Goal: Contribute content: Contribute content

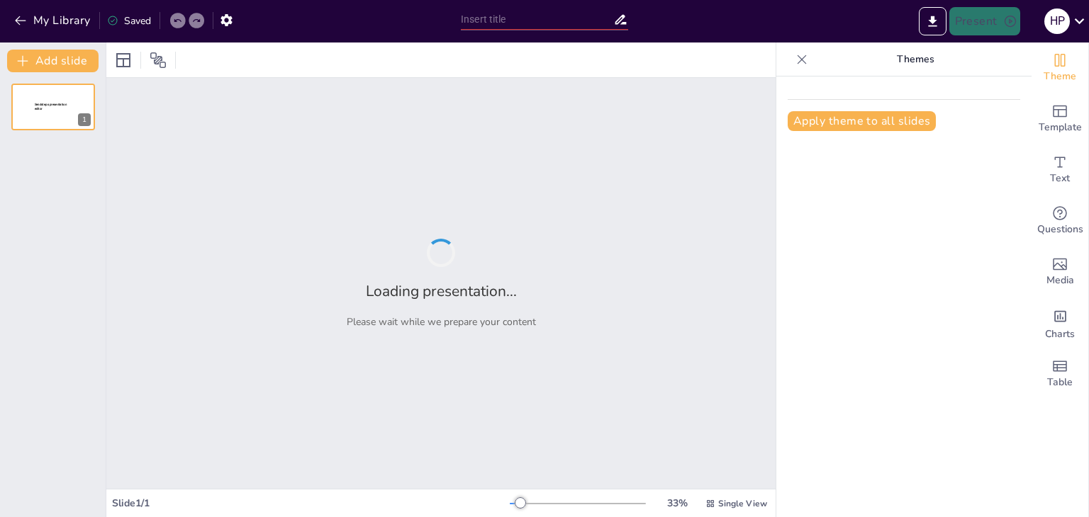
type input "NUTRESA"
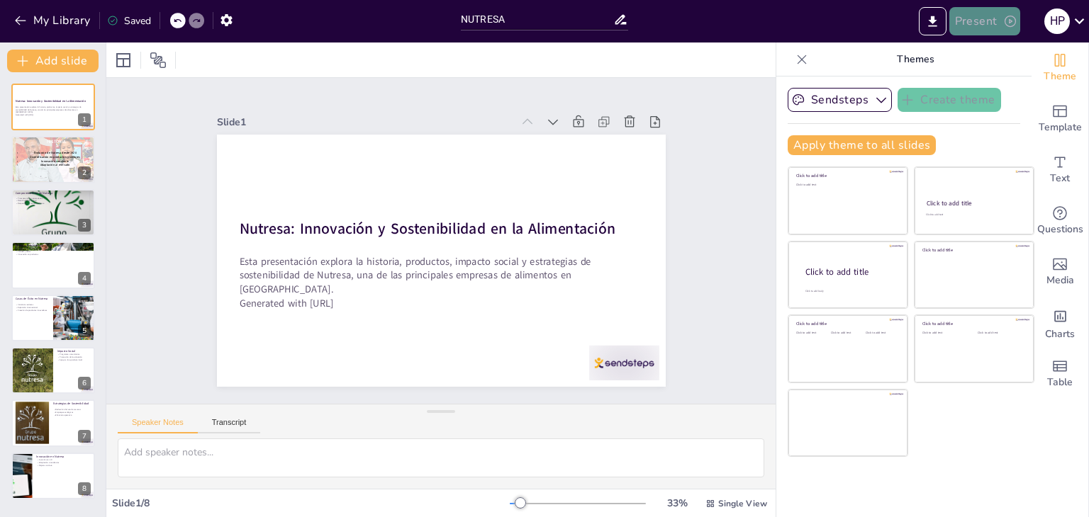
click at [992, 32] on button "Present" at bounding box center [984, 21] width 71 height 28
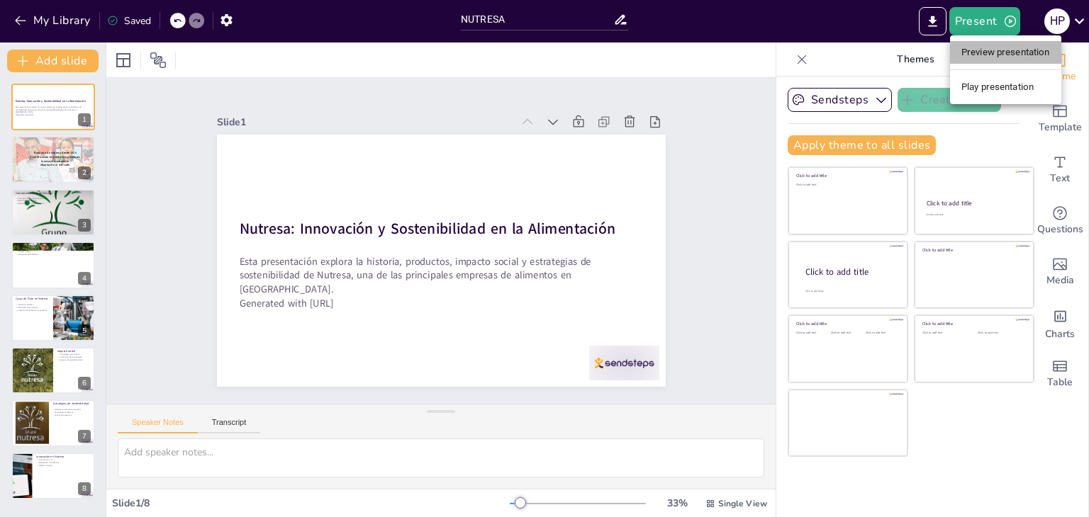
click at [1015, 53] on li "Preview presentation" at bounding box center [1005, 52] width 111 height 23
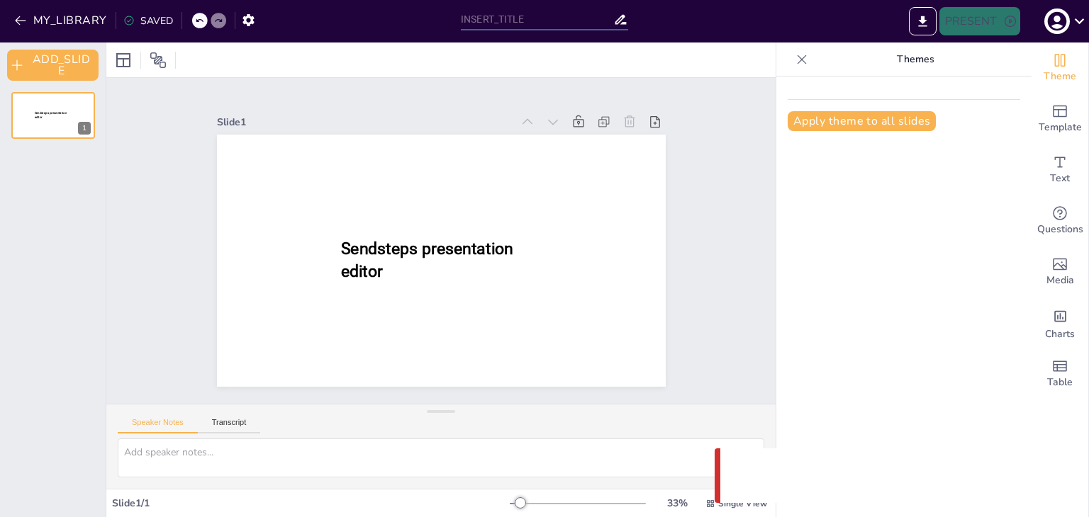
type input "NUTRESA"
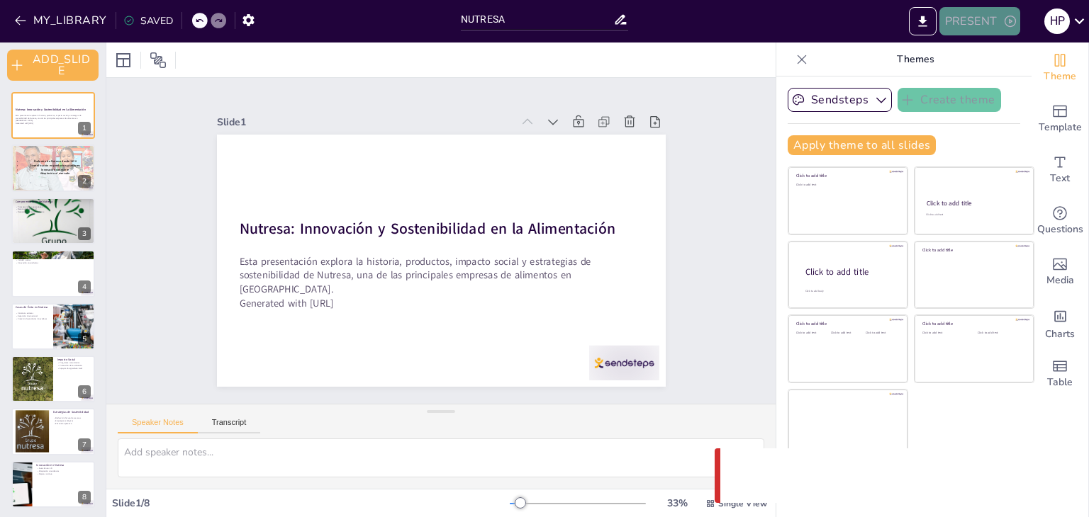
click at [967, 32] on button "PRESENT" at bounding box center [979, 21] width 81 height 28
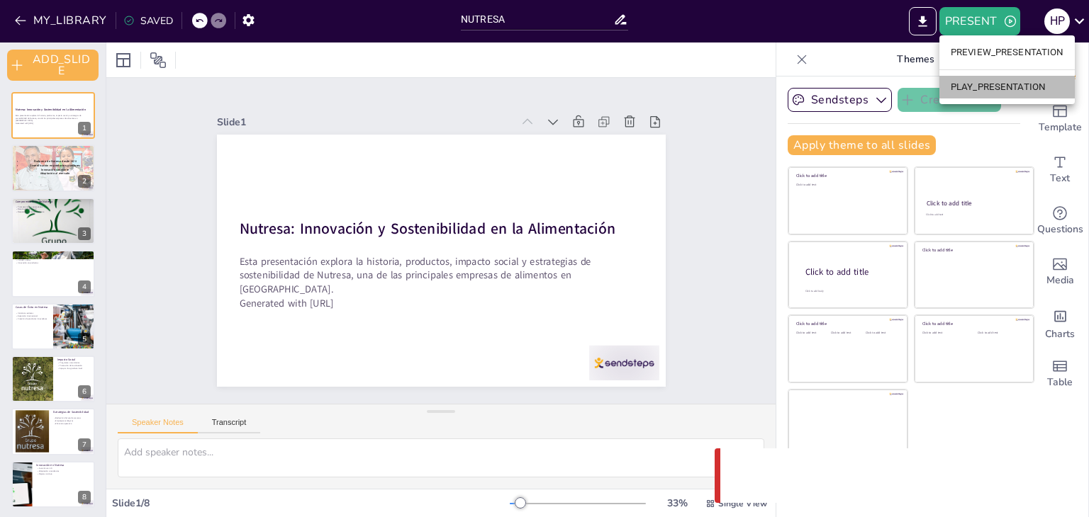
click at [975, 77] on li "PLAY_PRESENTATION" at bounding box center [1006, 87] width 135 height 23
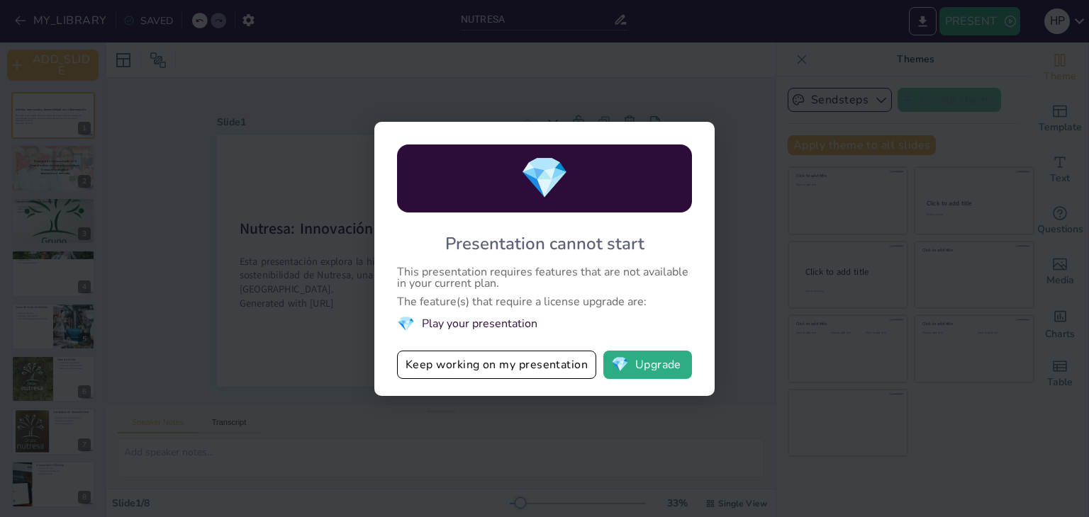
click at [755, 63] on div "💎 Presentation cannot start This presentation requires features that are not av…" at bounding box center [544, 258] width 1089 height 517
click at [471, 358] on button "Keep working on my presentation" at bounding box center [496, 365] width 199 height 28
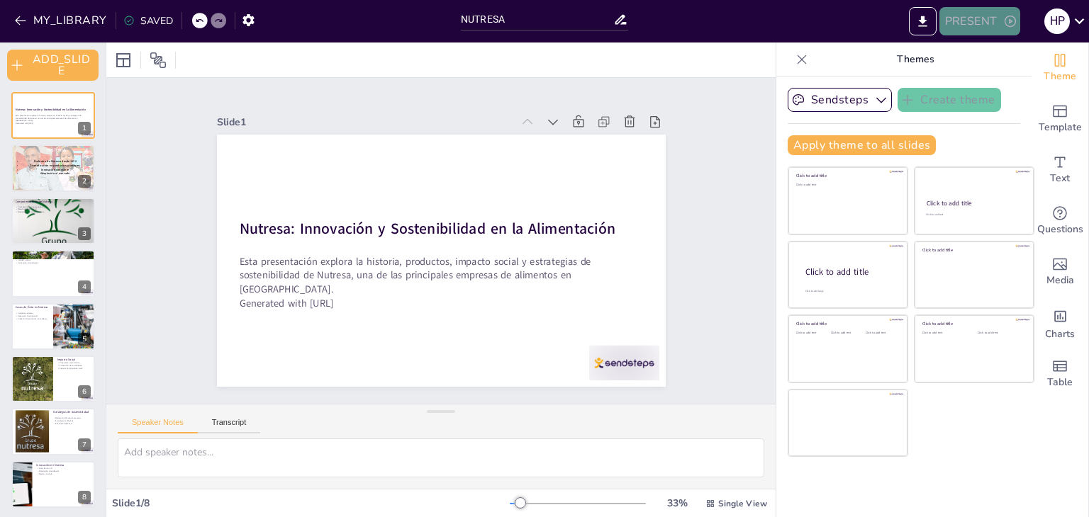
click at [962, 19] on button "PRESENT" at bounding box center [979, 21] width 81 height 28
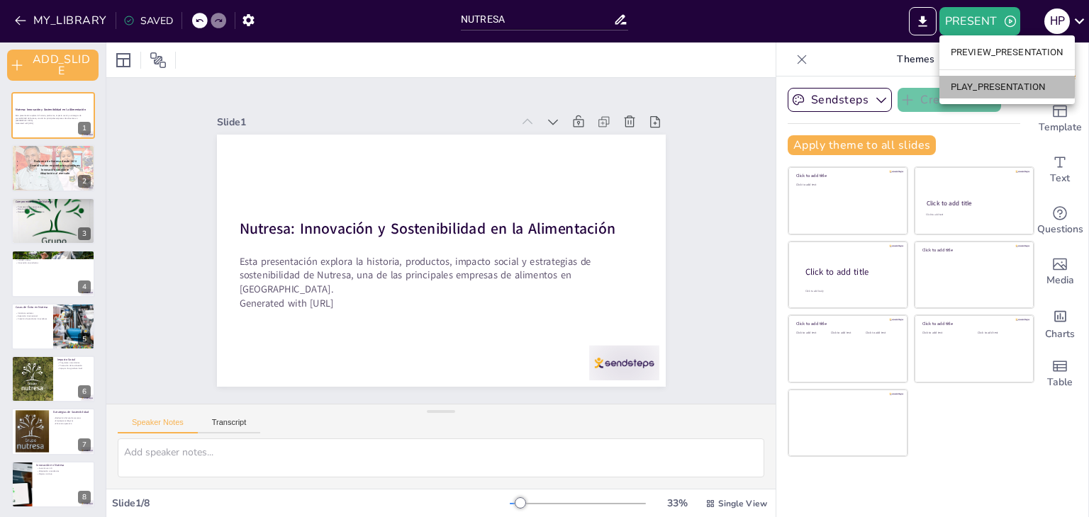
click at [948, 83] on li "PLAY_PRESENTATION" at bounding box center [1006, 87] width 135 height 23
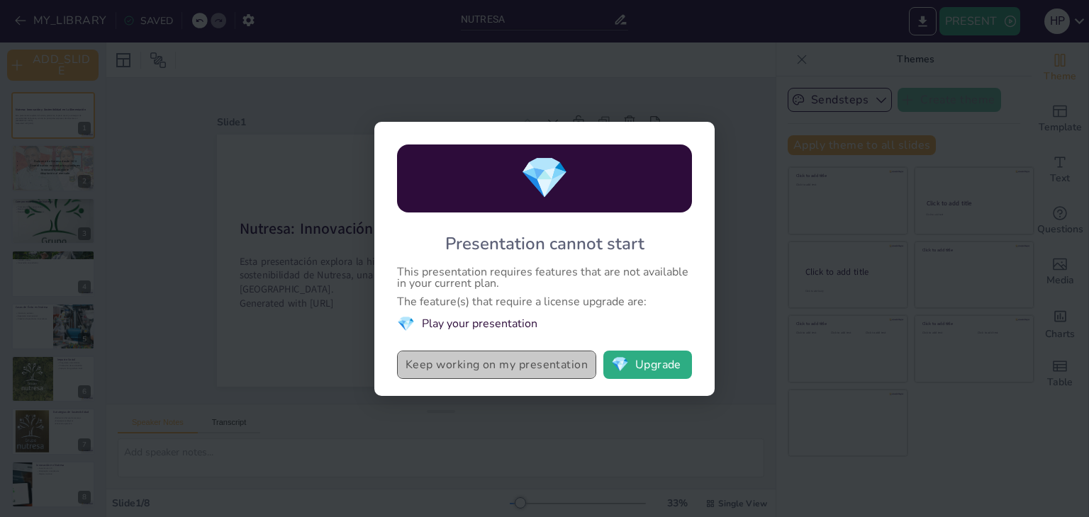
click at [575, 361] on button "Keep working on my presentation" at bounding box center [496, 365] width 199 height 28
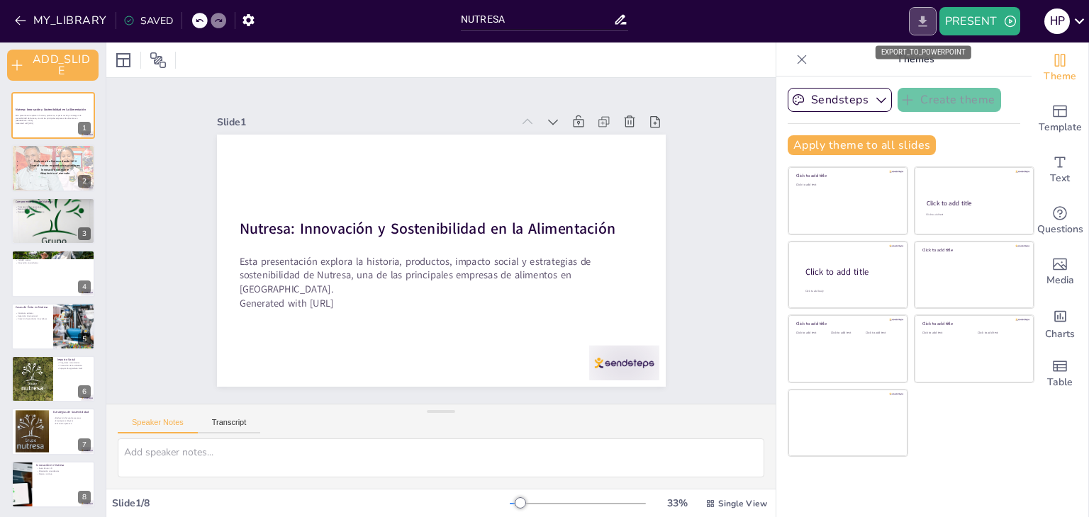
click at [927, 11] on button "EXPORT_TO_POWERPOINT" at bounding box center [923, 21] width 28 height 28
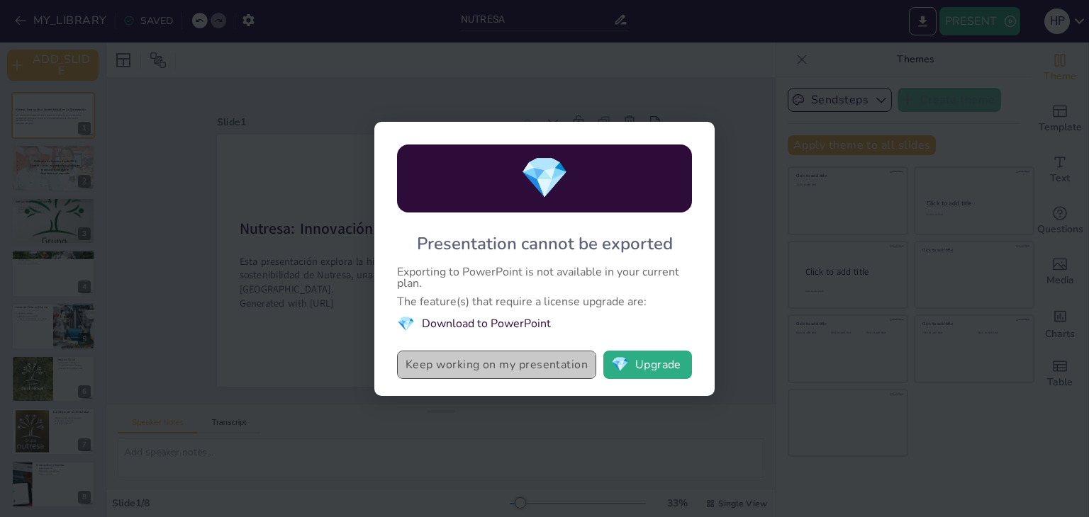
click at [541, 361] on button "Keep working on my presentation" at bounding box center [496, 365] width 199 height 28
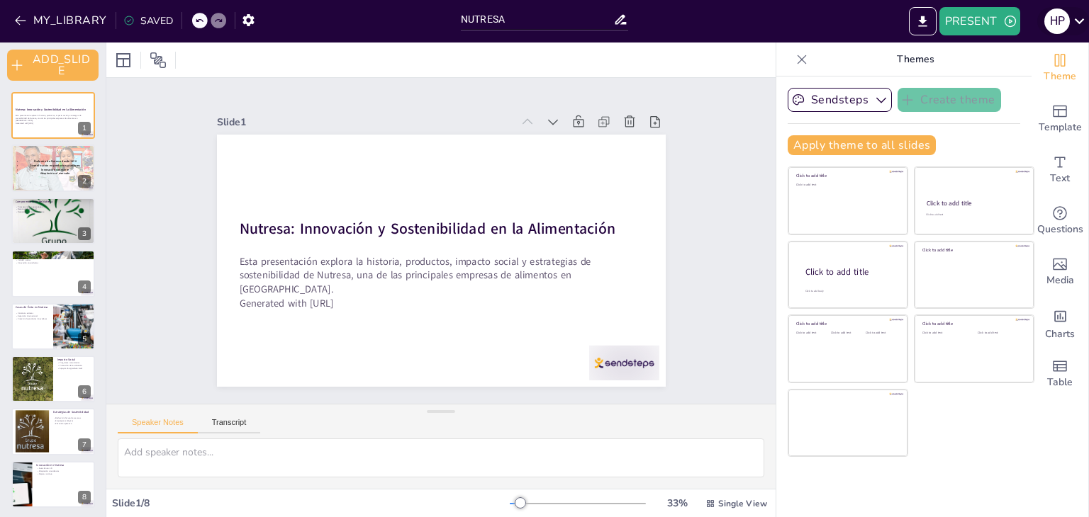
click at [1069, 35] on div "H p" at bounding box center [1063, 21] width 52 height 28
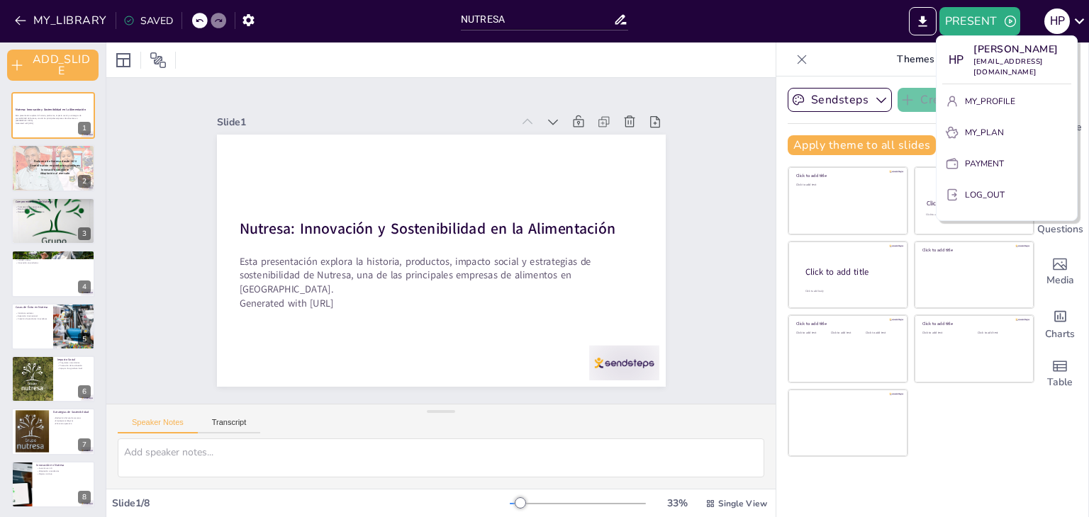
click at [249, 427] on div at bounding box center [544, 258] width 1089 height 517
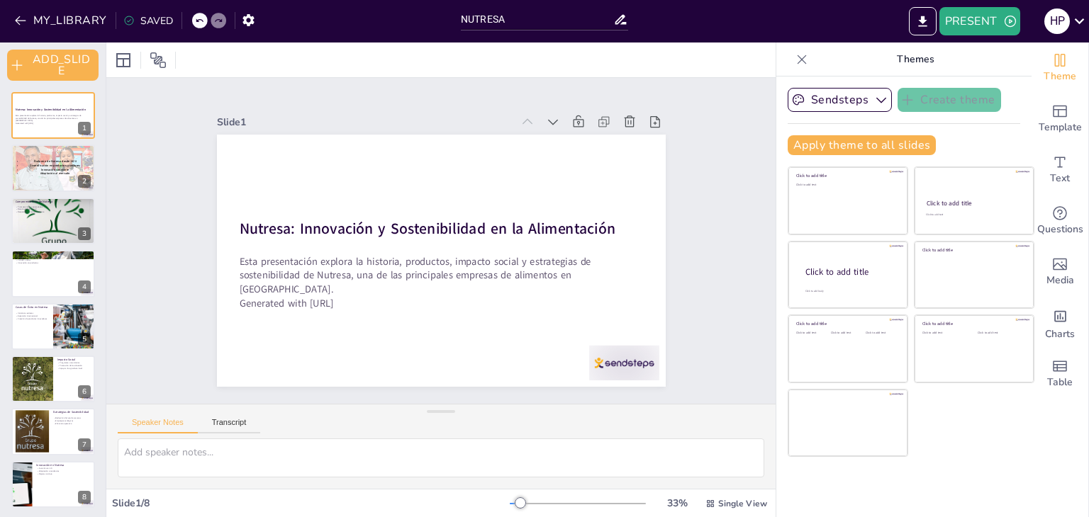
scroll to position [2, 0]
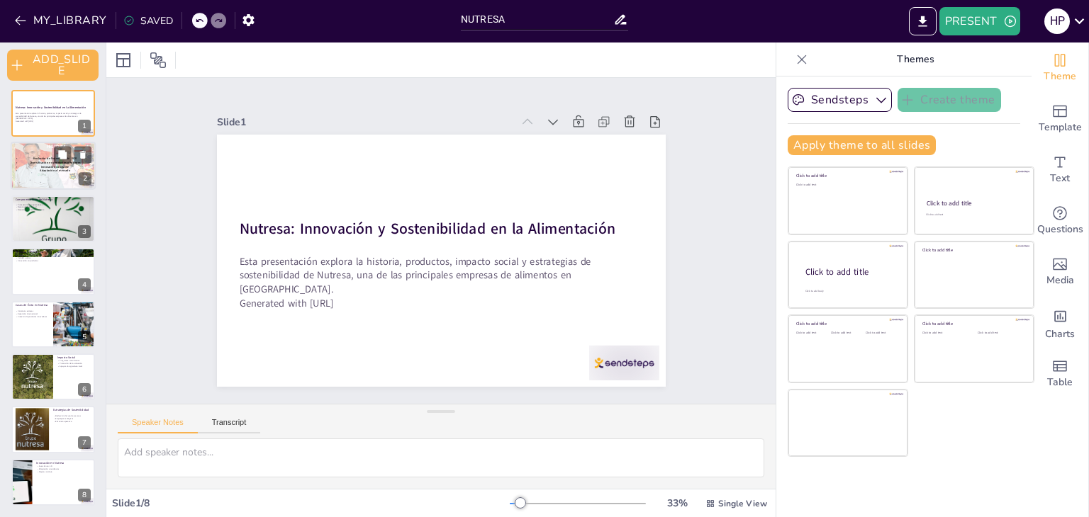
click at [51, 172] on span "Adaptación al mercado" at bounding box center [55, 171] width 30 height 4
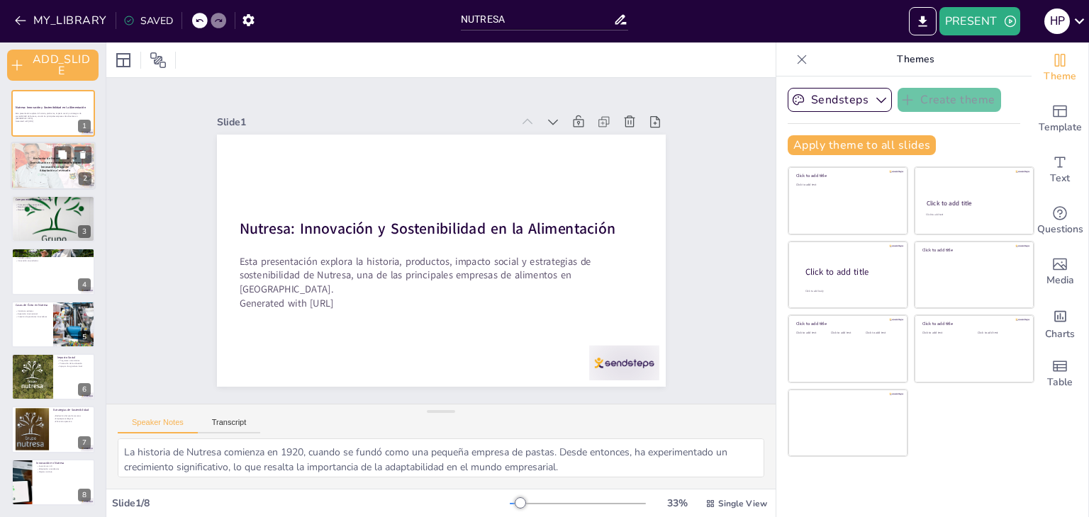
scroll to position [0, 0]
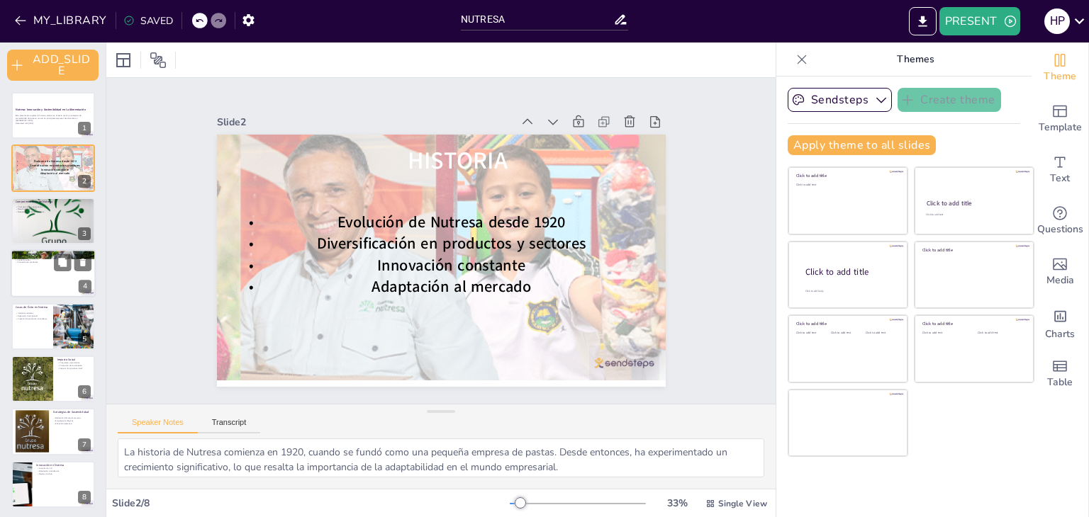
click at [43, 266] on div at bounding box center [53, 273] width 85 height 48
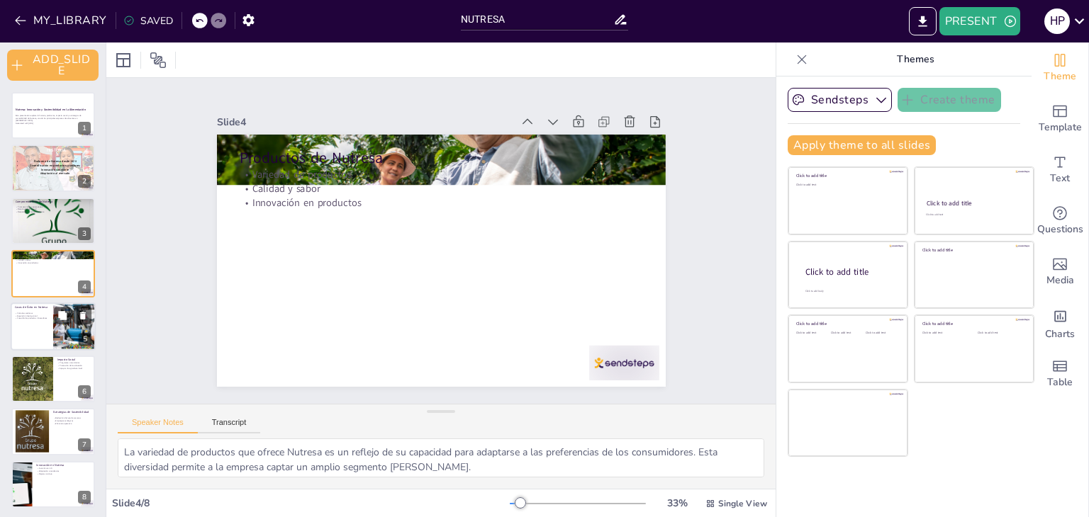
click at [33, 344] on div at bounding box center [53, 327] width 85 height 48
type textarea "Las iniciativas exitosas de Nutresa son un testimonio de su capacidad para [MED…"
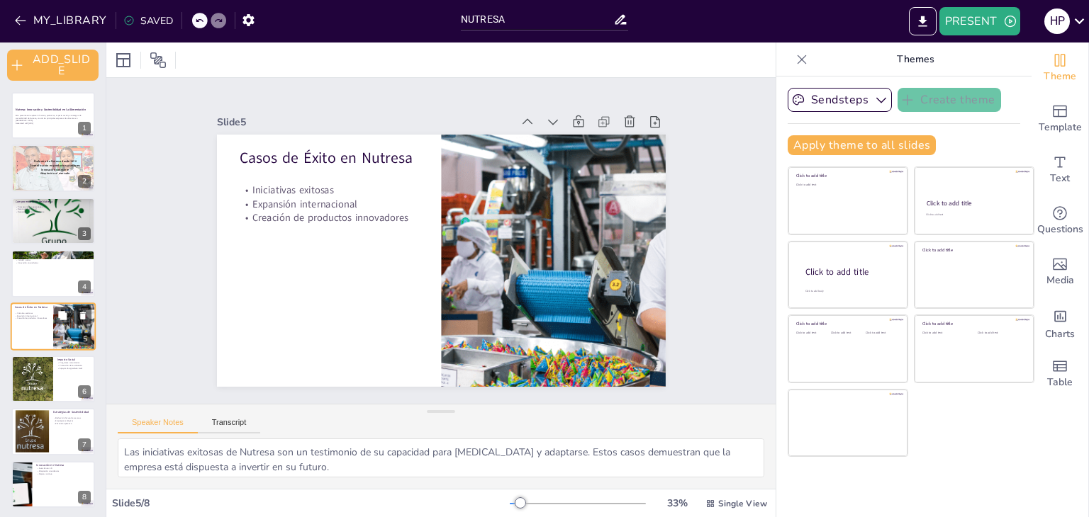
scroll to position [2, 0]
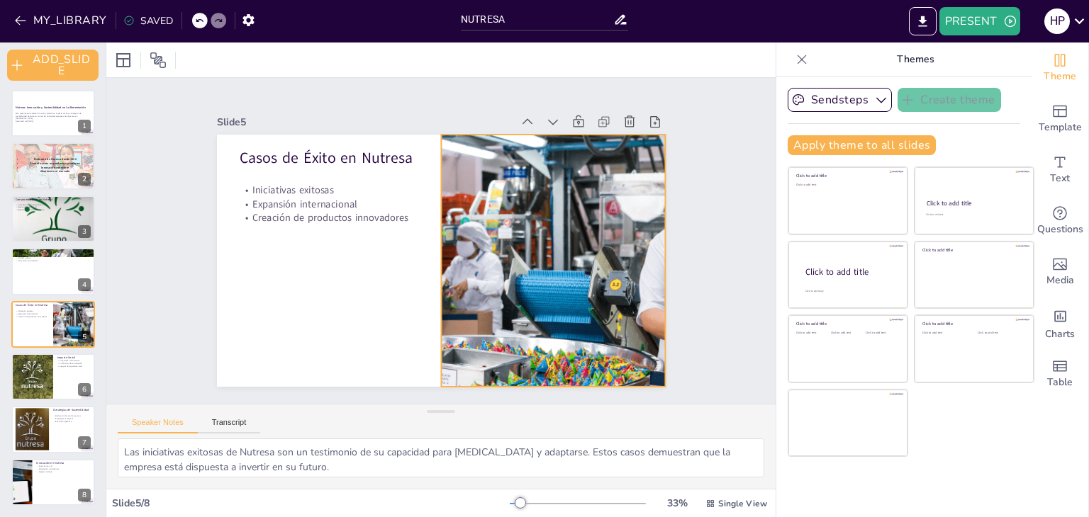
click at [530, 219] on div at bounding box center [553, 261] width 530 height 252
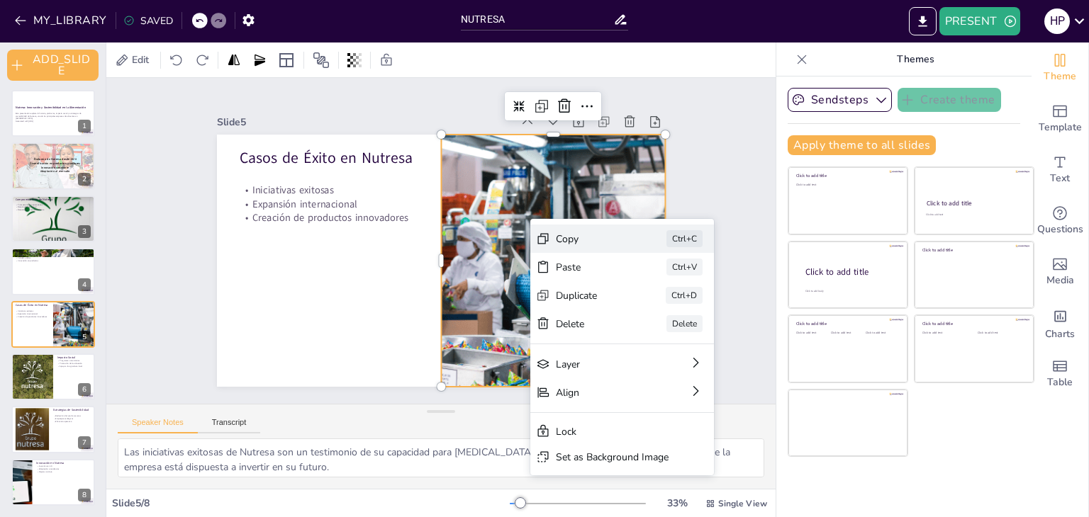
click at [551, 244] on div "Copy Ctrl+C" at bounding box center [622, 239] width 184 height 28
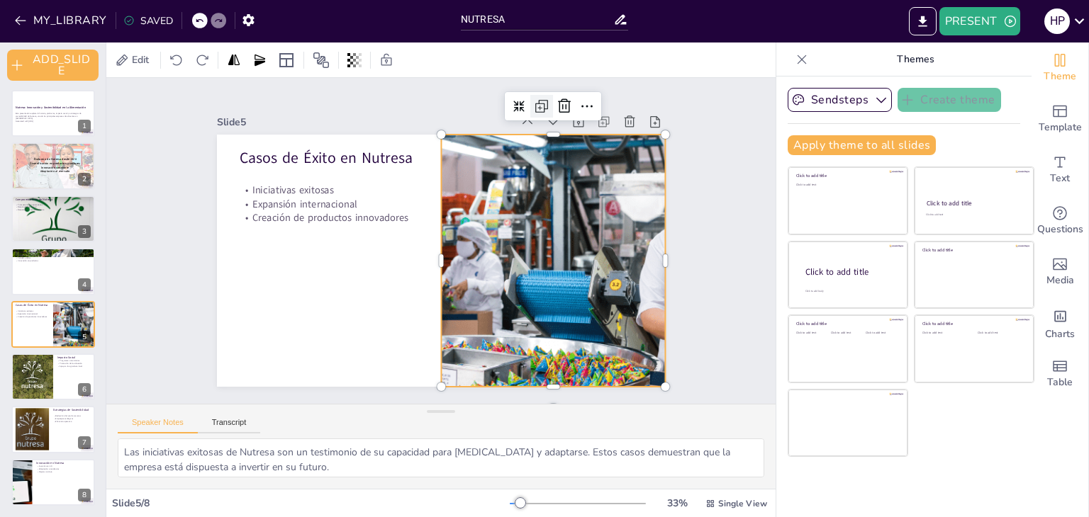
click at [533, 106] on icon at bounding box center [541, 106] width 17 height 17
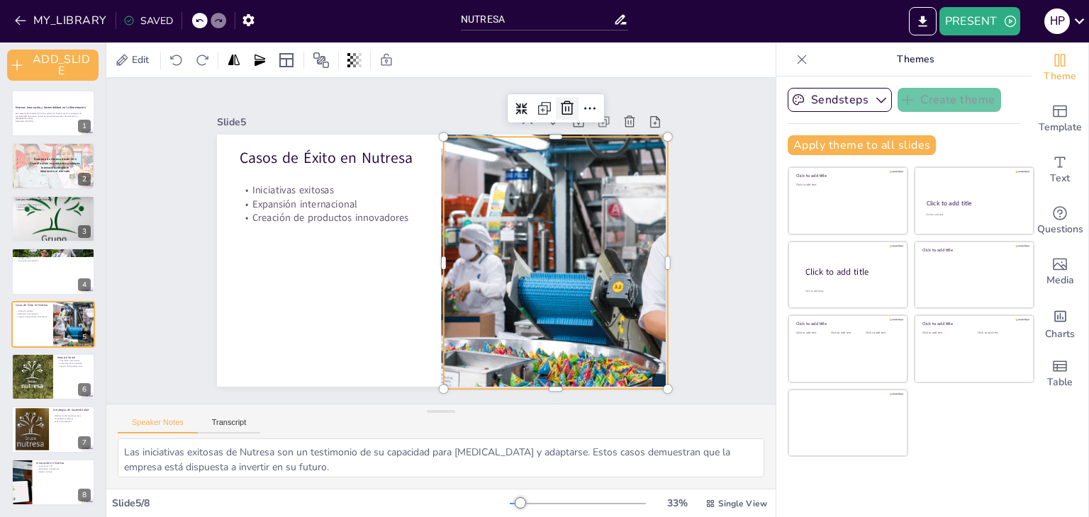
click at [556, 103] on div at bounding box center [567, 108] width 23 height 23
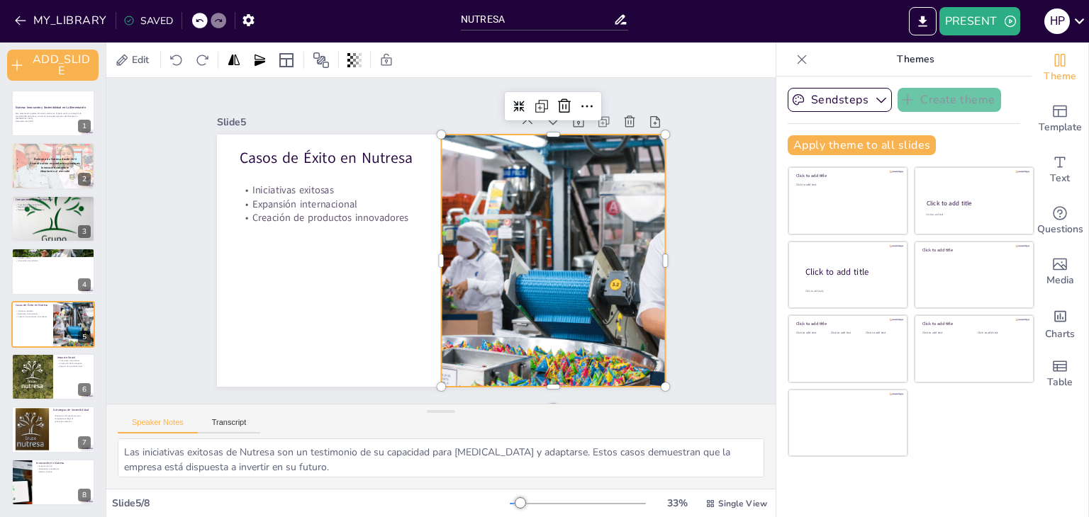
click at [502, 165] on div at bounding box center [553, 261] width 530 height 252
click at [576, 101] on div at bounding box center [587, 106] width 23 height 23
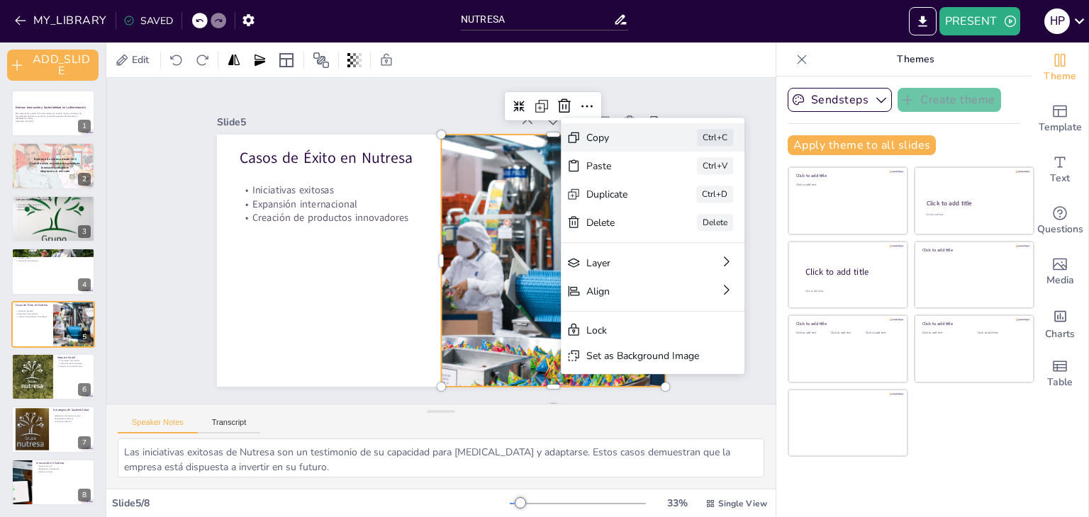
click at [582, 147] on div "Copy Ctrl+C" at bounding box center [653, 137] width 184 height 28
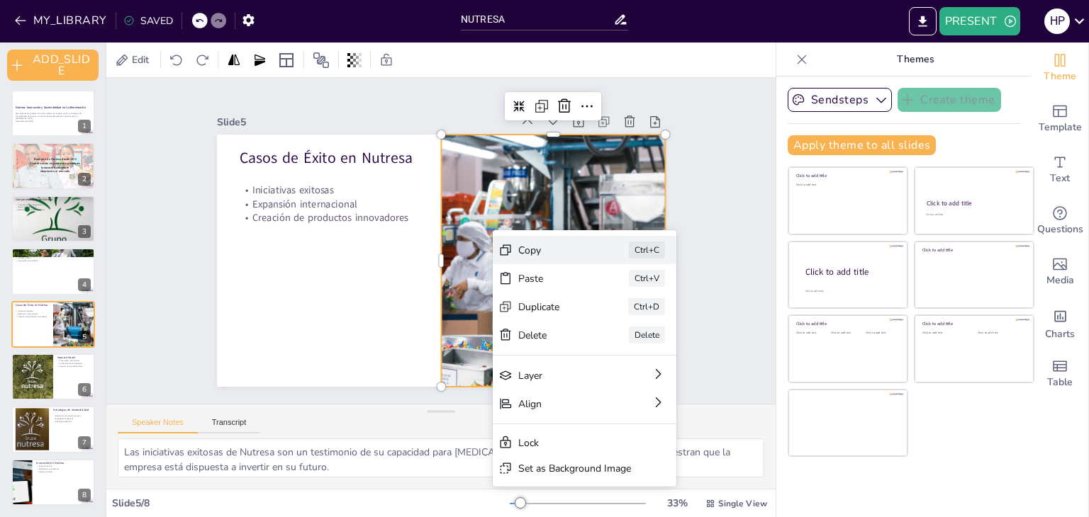
click at [504, 252] on icon at bounding box center [505, 250] width 14 height 14
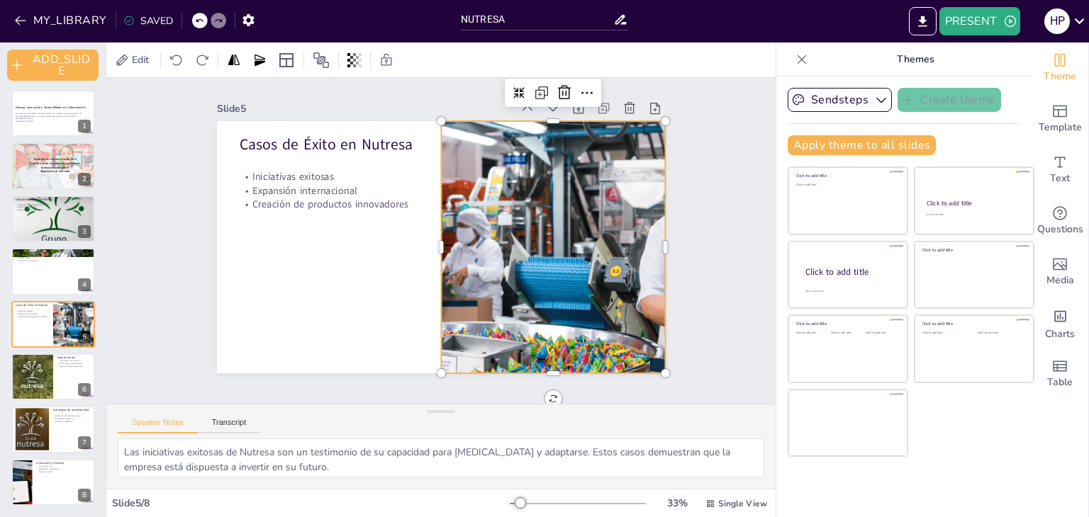
scroll to position [22, 0]
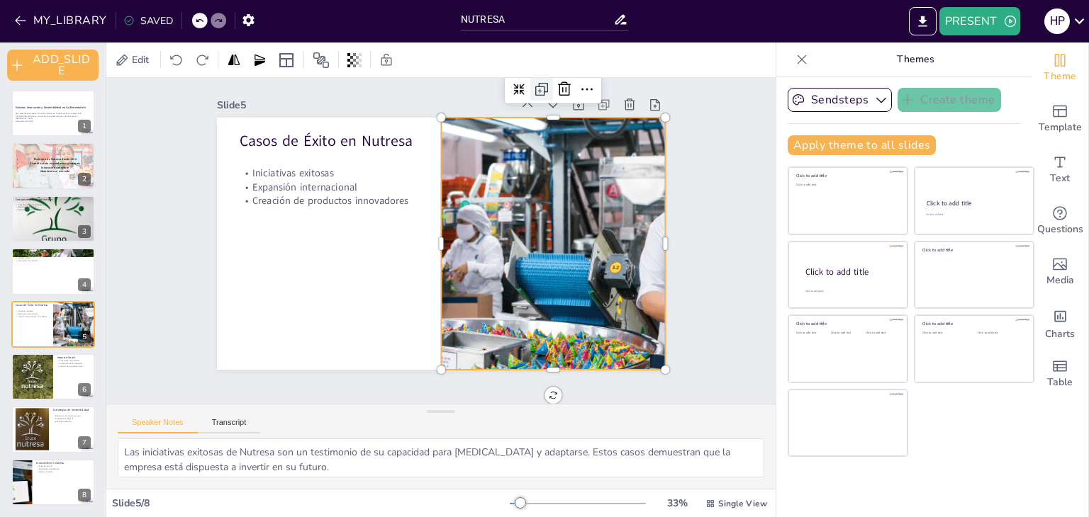
click at [533, 83] on icon at bounding box center [541, 89] width 17 height 17
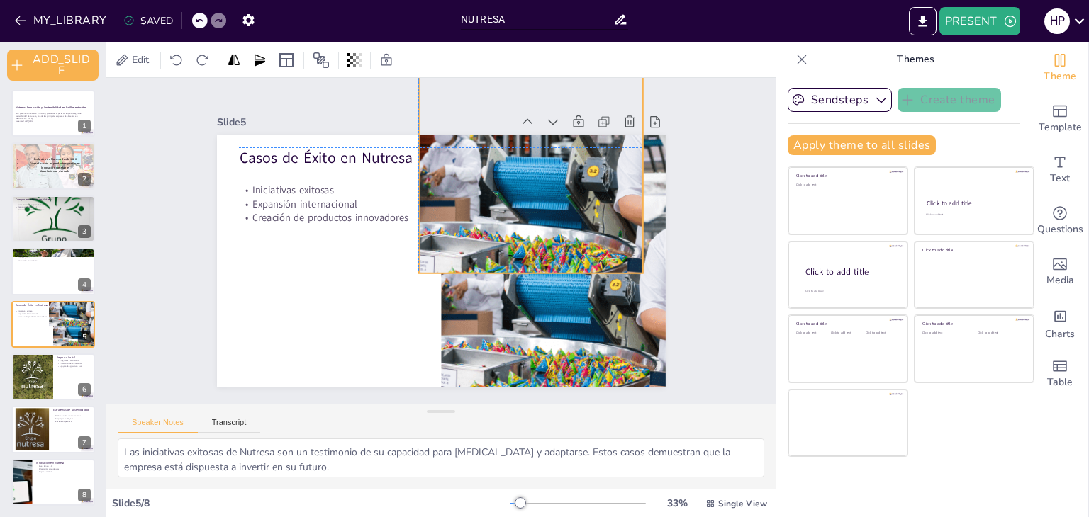
scroll to position [0, 0]
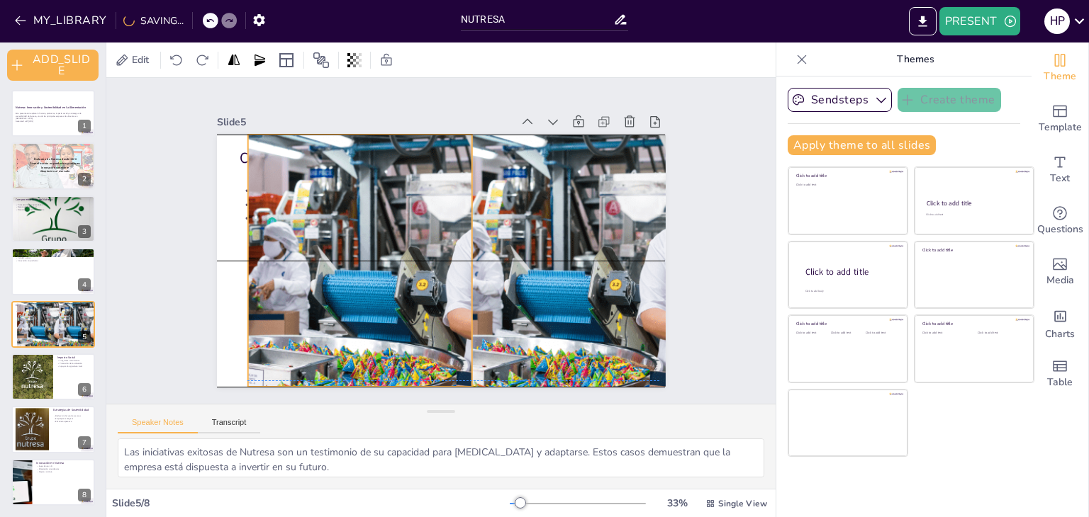
drag, startPoint x: 512, startPoint y: 193, endPoint x: 317, endPoint y: 207, distance: 196.1
click at [317, 207] on div at bounding box center [359, 261] width 530 height 252
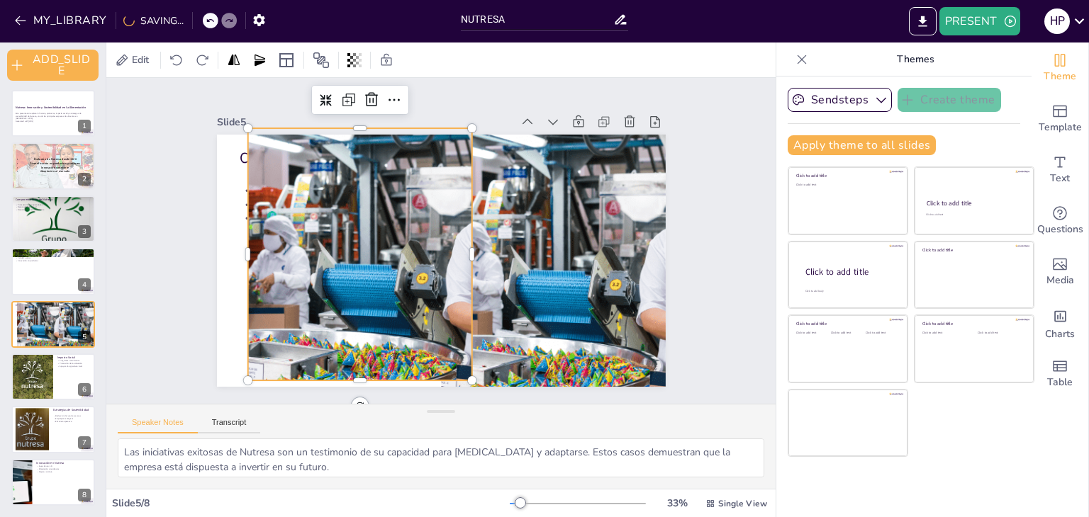
drag, startPoint x: 317, startPoint y: 207, endPoint x: 317, endPoint y: 228, distance: 20.6
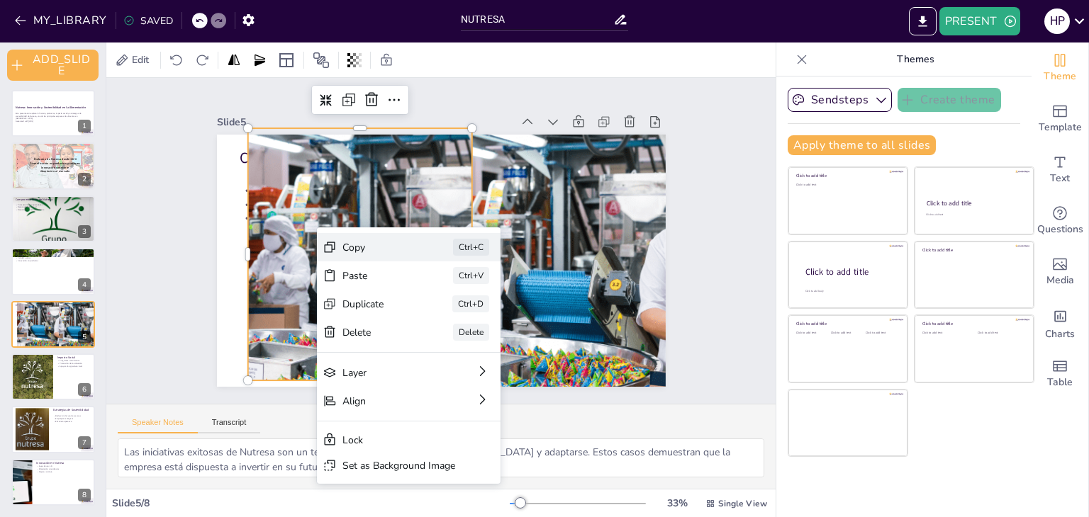
click at [368, 247] on div "Copy" at bounding box center [377, 247] width 71 height 13
